Goal: Book appointment/travel/reservation

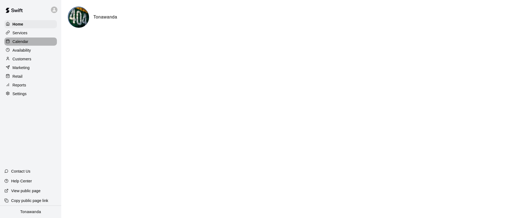
drag, startPoint x: 17, startPoint y: 42, endPoint x: 86, endPoint y: 1, distance: 80.3
click at [17, 42] on p "Calendar" at bounding box center [21, 41] width 16 height 5
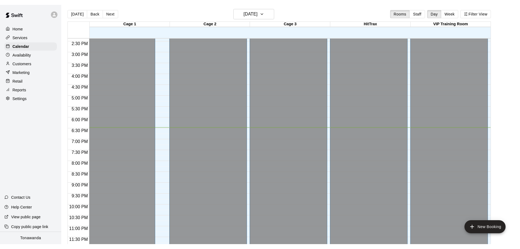
scroll to position [304, 0]
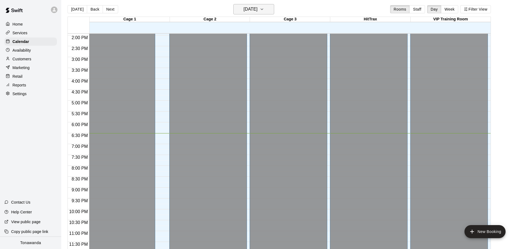
click at [263, 5] on button "[DATE]" at bounding box center [253, 9] width 41 height 10
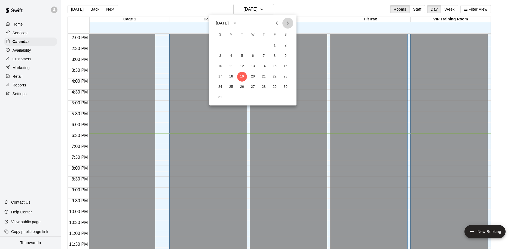
click at [288, 25] on icon "Next month" at bounding box center [287, 23] width 7 height 7
click at [221, 56] on button "2" at bounding box center [220, 56] width 10 height 10
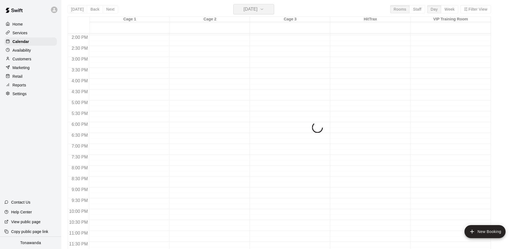
scroll to position [318, 0]
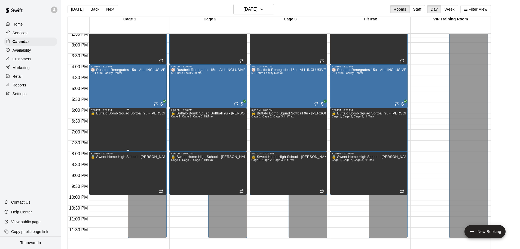
click at [130, 133] on div "🔒 Buffalo Bomb Squad Softball 9u - [PERSON_NAME]" at bounding box center [128, 236] width 74 height 249
click at [95, 128] on icon "delete" at bounding box center [96, 130] width 4 height 5
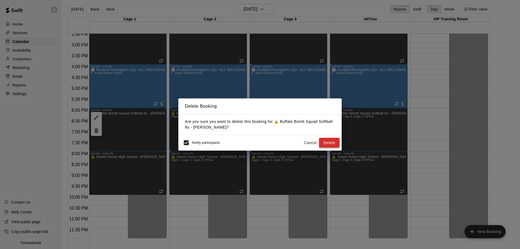
click at [332, 146] on button "Delete" at bounding box center [329, 143] width 20 height 10
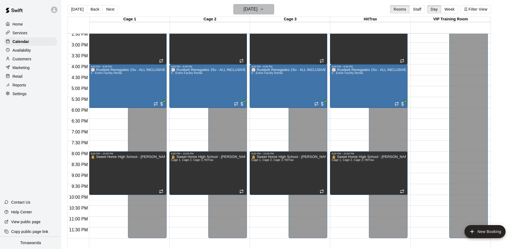
click at [256, 11] on h6 "[DATE]" at bounding box center [251, 9] width 14 height 8
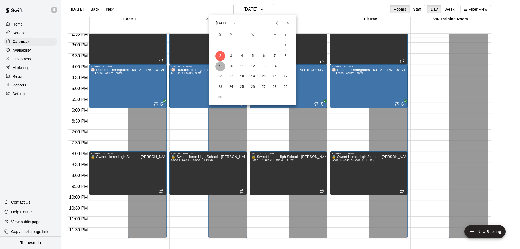
click at [222, 67] on button "9" at bounding box center [220, 67] width 10 height 10
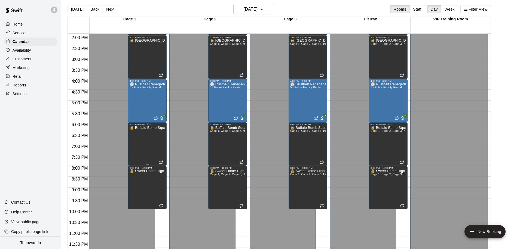
click at [142, 135] on div "🔒 Buffalo Bomb Squad Softball 9u - [PERSON_NAME]" at bounding box center [147, 250] width 35 height 249
click at [136, 143] on icon "delete" at bounding box center [135, 144] width 4 height 5
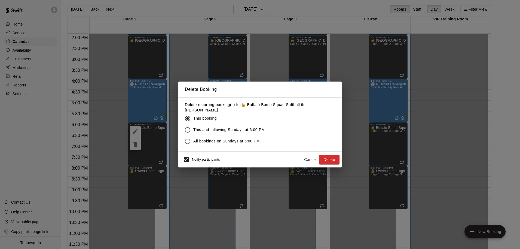
click at [218, 140] on span "All bookings on Sundays at 6:00 PM" at bounding box center [226, 142] width 66 height 6
click at [331, 159] on button "Delete" at bounding box center [329, 160] width 20 height 10
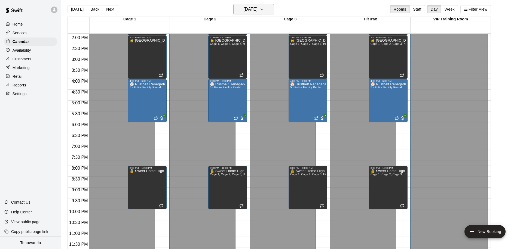
click at [244, 11] on h6 "[DATE]" at bounding box center [251, 9] width 14 height 8
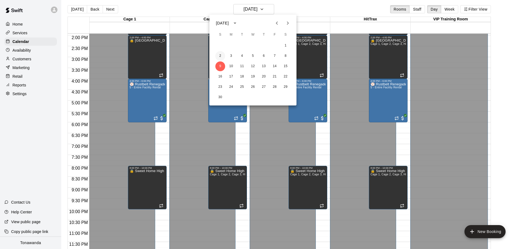
click at [221, 58] on button "2" at bounding box center [220, 56] width 10 height 10
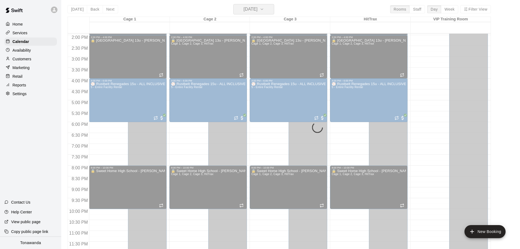
scroll to position [318, 0]
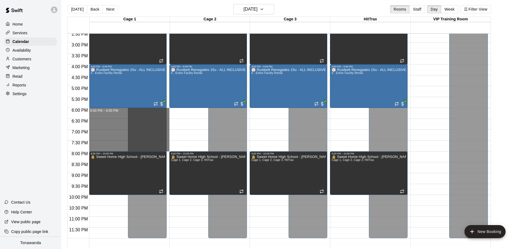
drag, startPoint x: 108, startPoint y: 110, endPoint x: 110, endPoint y: 149, distance: 39.0
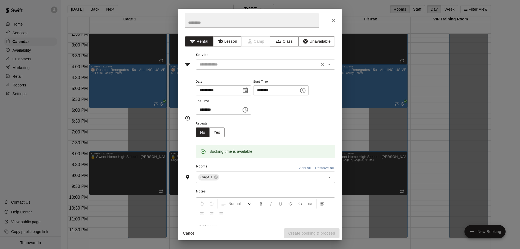
click at [225, 66] on input "text" at bounding box center [257, 64] width 120 height 7
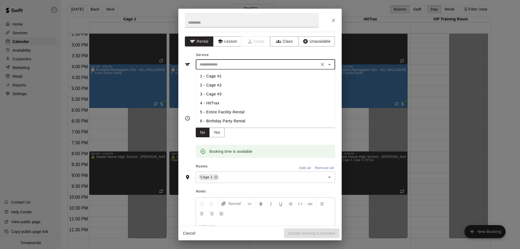
click at [228, 114] on li "5 - Entire Facility Rental" at bounding box center [265, 112] width 139 height 9
type input "**********"
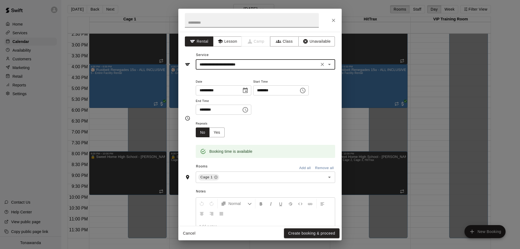
click at [204, 25] on input "text" at bounding box center [252, 20] width 134 height 14
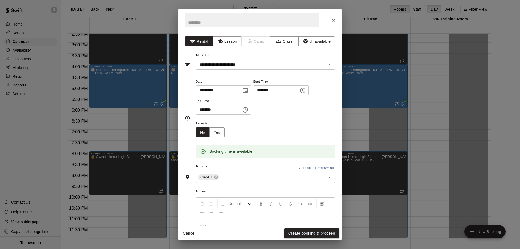
click at [208, 20] on input "text" at bounding box center [252, 20] width 134 height 14
paste input "**"
type input "**********"
click at [220, 133] on button "Yes" at bounding box center [216, 133] width 15 height 10
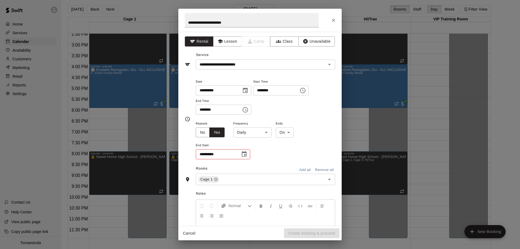
click at [246, 135] on body "Home Services Calendar Availability Customers Marketing Retail Reports Settings…" at bounding box center [260, 127] width 520 height 258
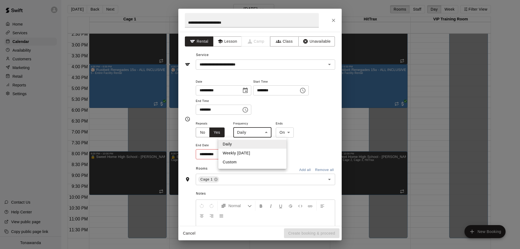
click at [247, 152] on li "Weekly [DATE]" at bounding box center [252, 153] width 68 height 9
type input "******"
click at [244, 154] on icon "Choose date" at bounding box center [244, 154] width 7 height 7
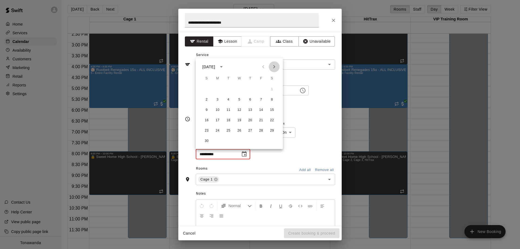
click at [276, 68] on icon "Next month" at bounding box center [274, 67] width 7 height 7
click at [273, 66] on icon "Next month" at bounding box center [274, 67] width 7 height 7
click at [276, 67] on icon "Next month" at bounding box center [274, 67] width 7 height 7
click at [271, 66] on icon "Next month" at bounding box center [274, 67] width 7 height 7
click at [274, 68] on icon "Next month" at bounding box center [274, 66] width 2 height 3
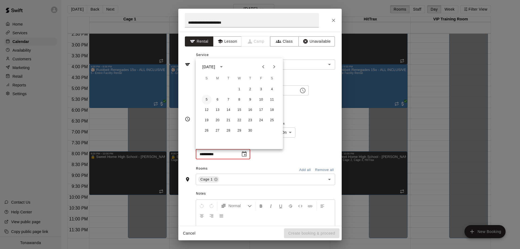
click at [206, 100] on button "5" at bounding box center [207, 100] width 10 height 10
type input "**********"
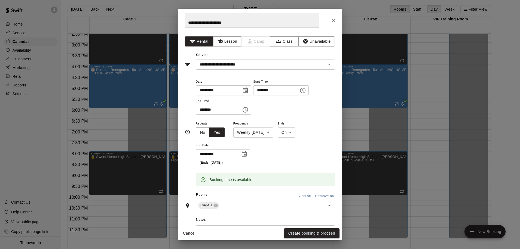
scroll to position [1, 0]
click at [307, 194] on button "Add all" at bounding box center [304, 195] width 17 height 8
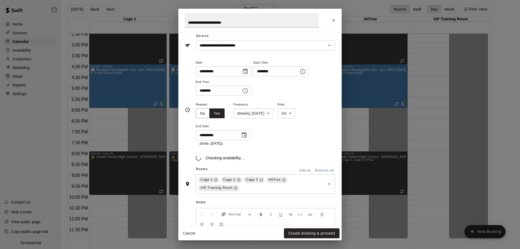
scroll to position [19, 0]
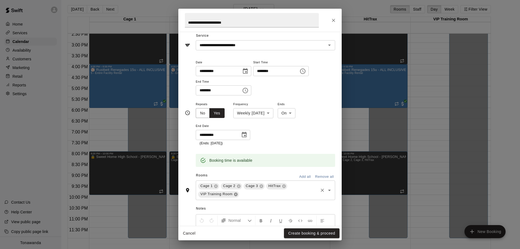
click at [237, 194] on icon at bounding box center [236, 195] width 4 height 4
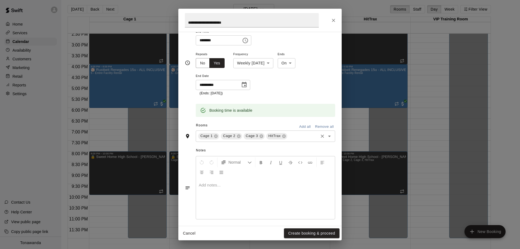
scroll to position [73, 0]
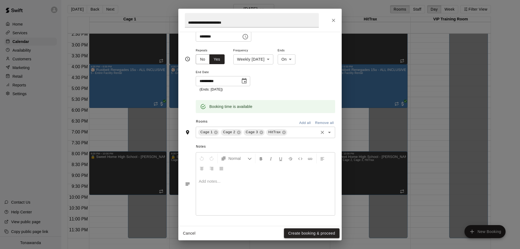
click at [312, 218] on button "Create booking & proceed" at bounding box center [312, 234] width 56 height 10
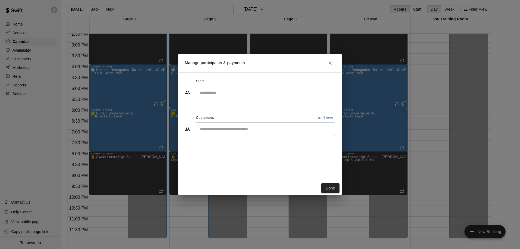
click at [220, 125] on div "​" at bounding box center [265, 130] width 139 height 14
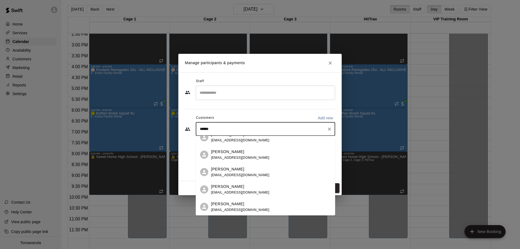
scroll to position [0, 0]
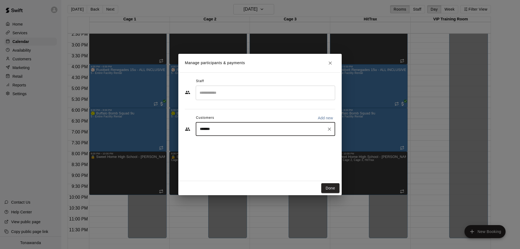
type input "********"
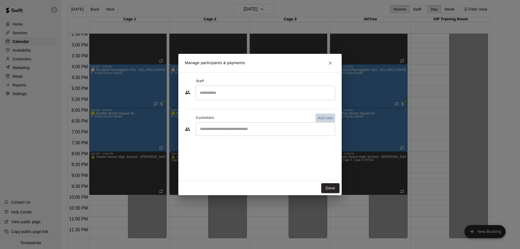
click at [325, 120] on p "Add new" at bounding box center [325, 117] width 15 height 5
select select "**"
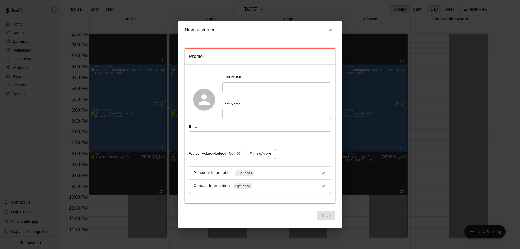
click at [244, 85] on input "text" at bounding box center [276, 87] width 108 height 10
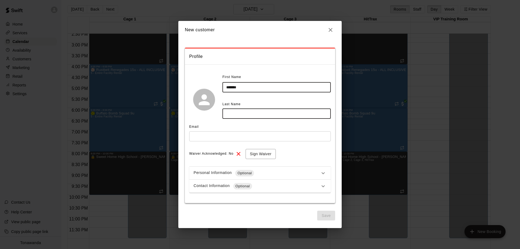
type input "*******"
type input "********"
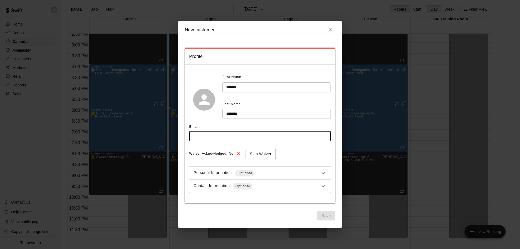
paste input "**********"
type input "**********"
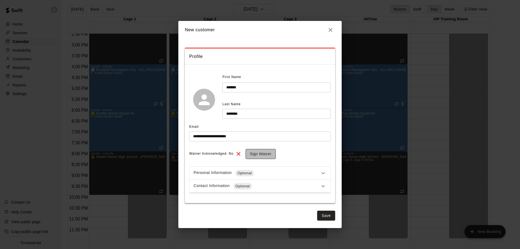
click at [253, 157] on button "Sign Waiver" at bounding box center [261, 154] width 30 height 10
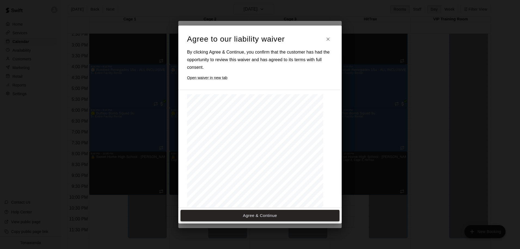
click at [256, 216] on button "Agree & Continue" at bounding box center [259, 215] width 159 height 11
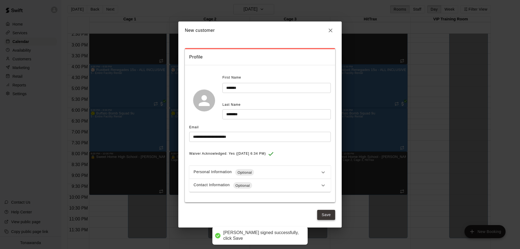
click at [325, 217] on button "Save" at bounding box center [326, 215] width 18 height 10
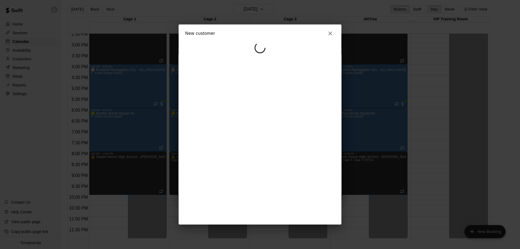
select select "**"
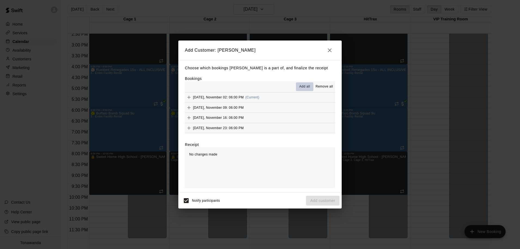
click at [306, 85] on span "Add all" at bounding box center [304, 86] width 11 height 5
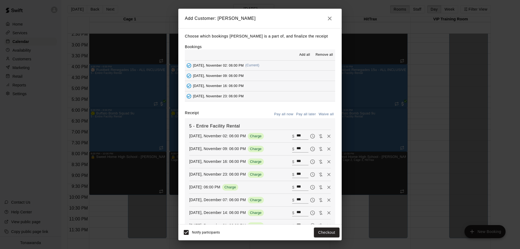
click at [327, 114] on button "Waive all" at bounding box center [326, 114] width 18 height 8
type input "*"
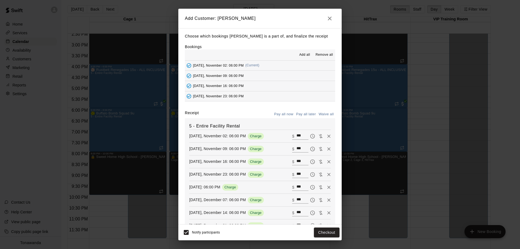
type input "*"
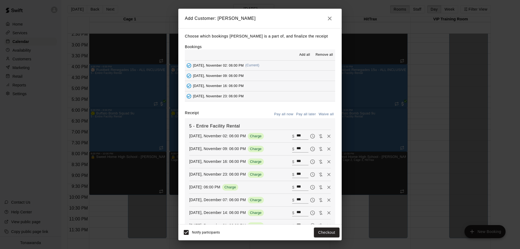
type input "*"
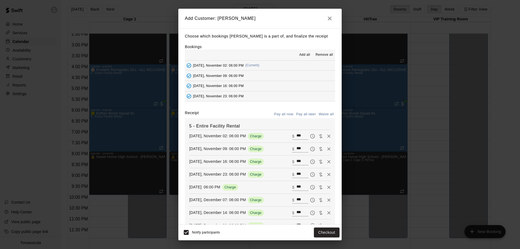
type input "*"
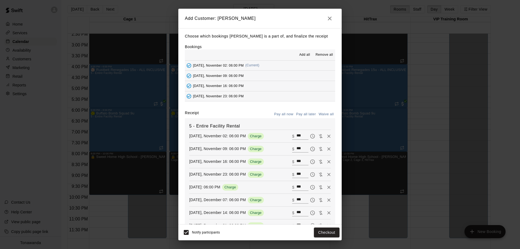
type input "*"
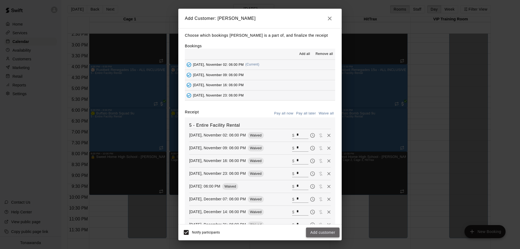
click at [314, 218] on button "Add customer" at bounding box center [322, 233] width 33 height 10
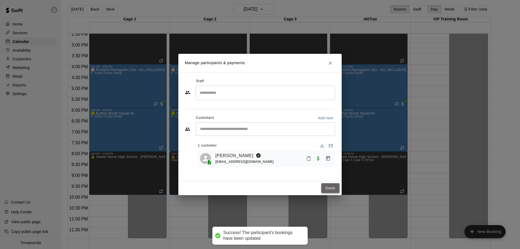
click at [335, 190] on button "Done" at bounding box center [330, 188] width 18 height 10
